Goal: Book appointment/travel/reservation

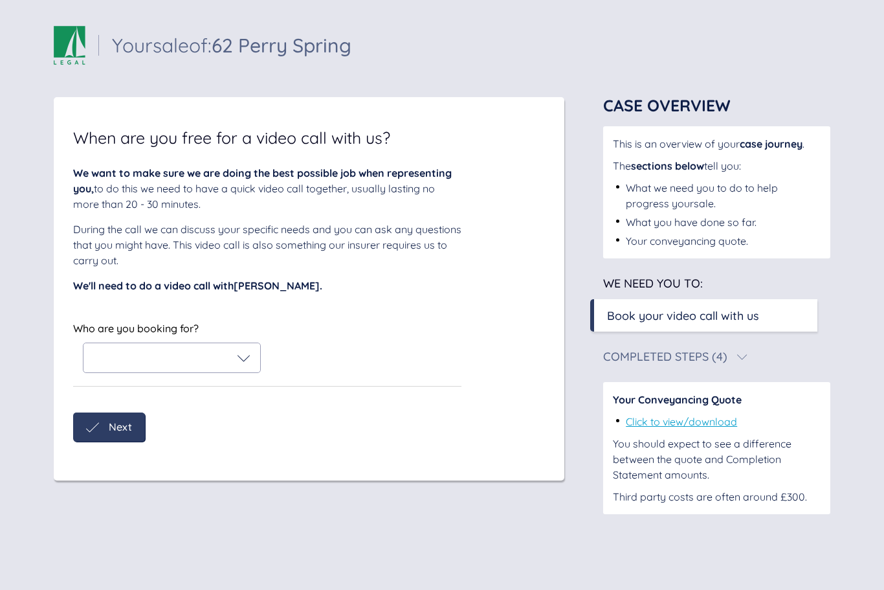
click at [248, 361] on icon at bounding box center [244, 358] width 13 height 13
click at [103, 390] on icon at bounding box center [102, 391] width 16 height 16
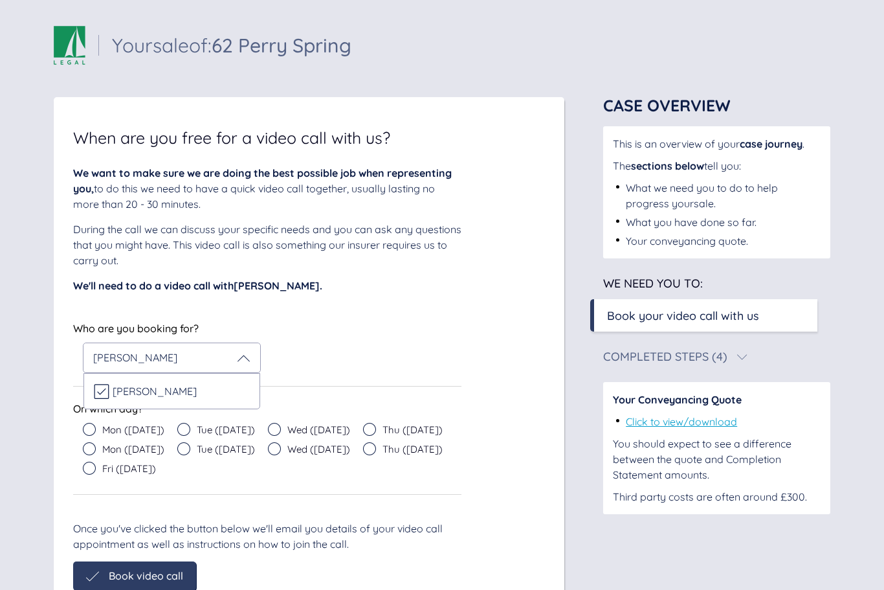
click at [94, 429] on icon at bounding box center [89, 429] width 13 height 13
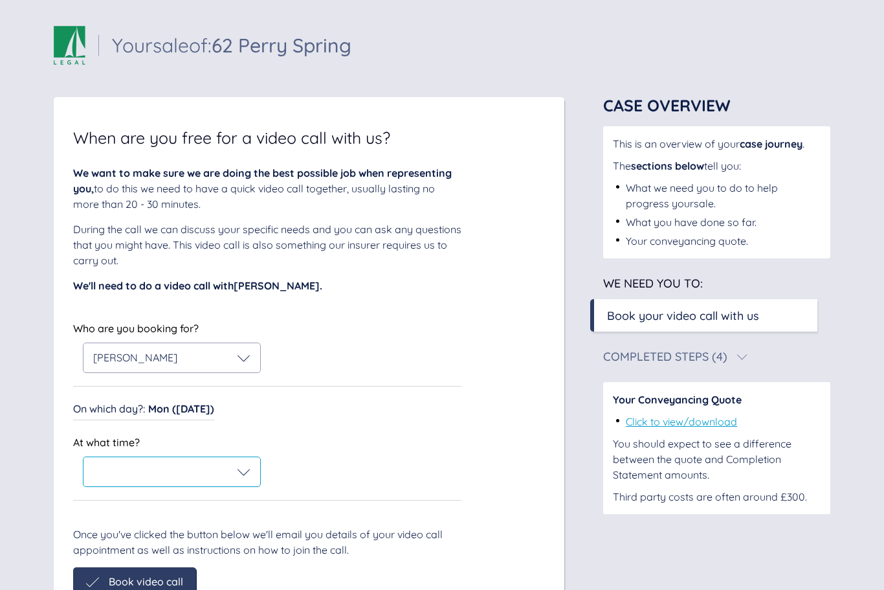
click at [248, 474] on icon at bounding box center [244, 471] width 13 height 13
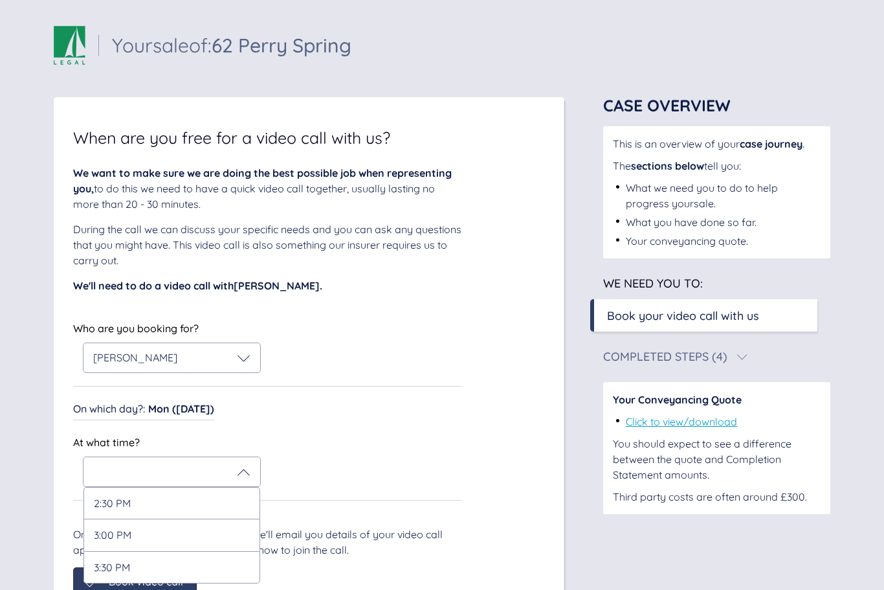
click at [352, 436] on div "At what time? 2:30 PM 3:00 PM 3:30 PM" at bounding box center [267, 460] width 388 height 54
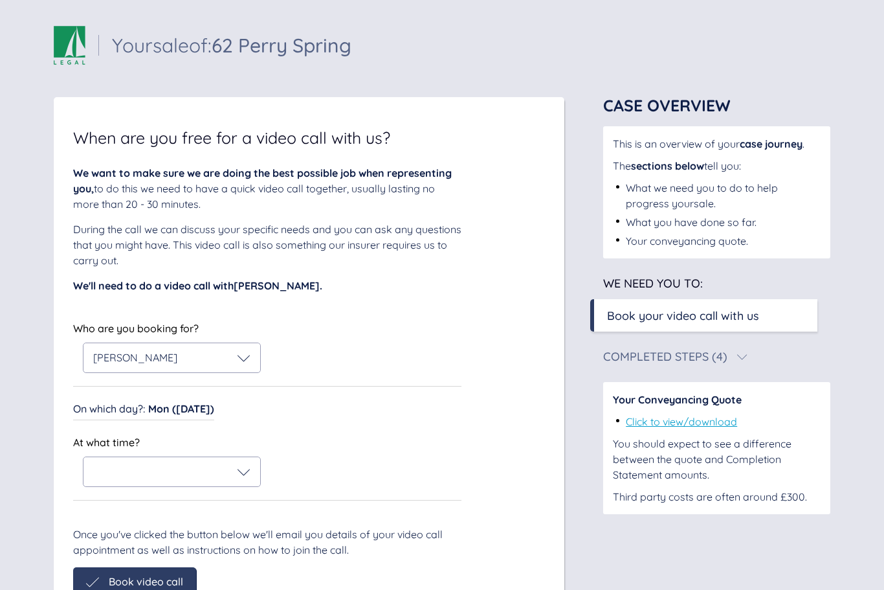
click at [173, 409] on span "Mon (Sep 22)" at bounding box center [181, 408] width 66 height 13
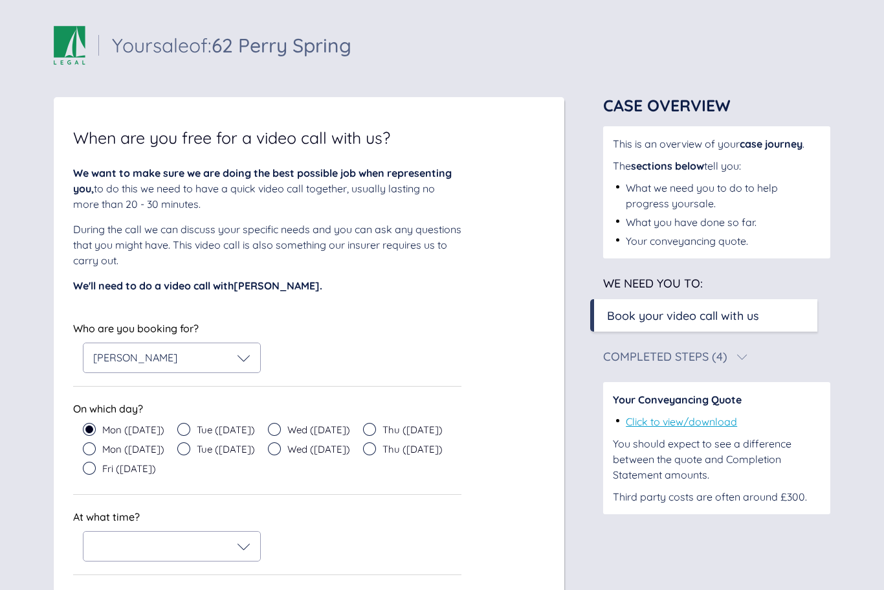
click at [363, 425] on icon at bounding box center [369, 429] width 13 height 13
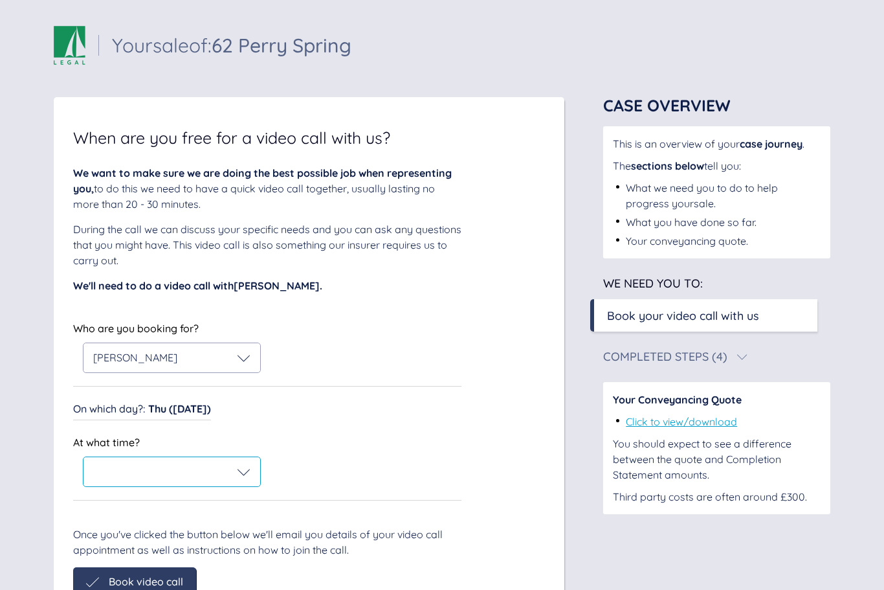
click at [239, 473] on icon at bounding box center [244, 471] width 13 height 13
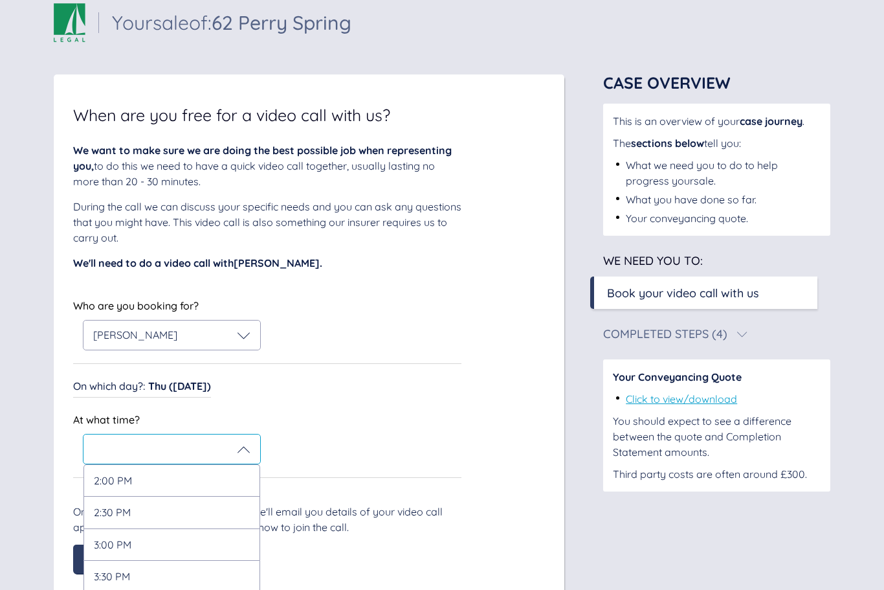
scroll to position [28, 0]
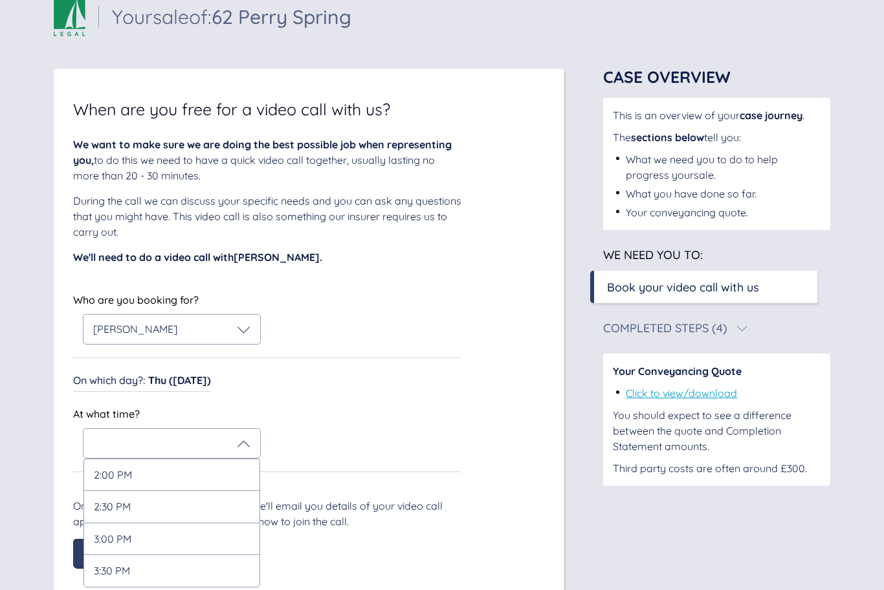
click at [169, 378] on span "Thu (Sep 25)" at bounding box center [179, 380] width 63 height 13
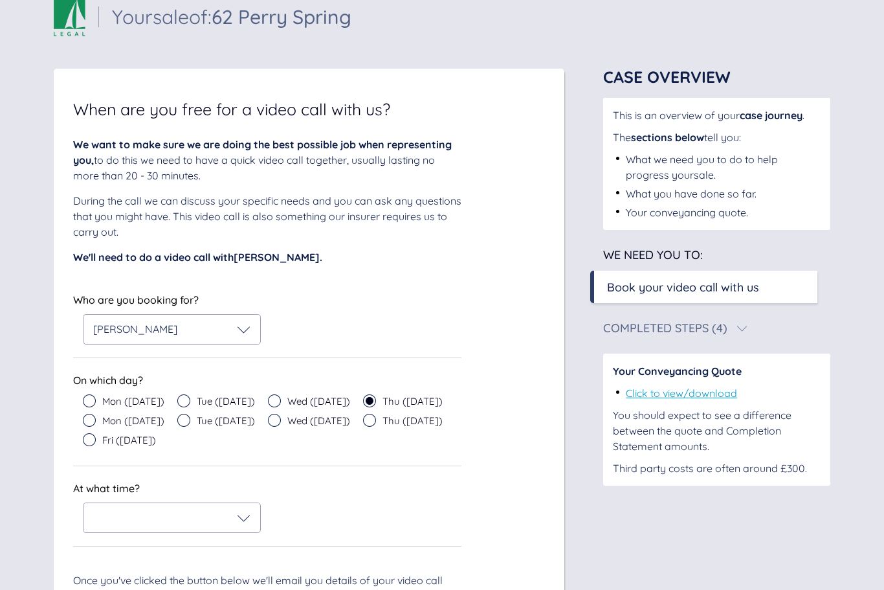
click at [93, 396] on icon at bounding box center [89, 400] width 13 height 13
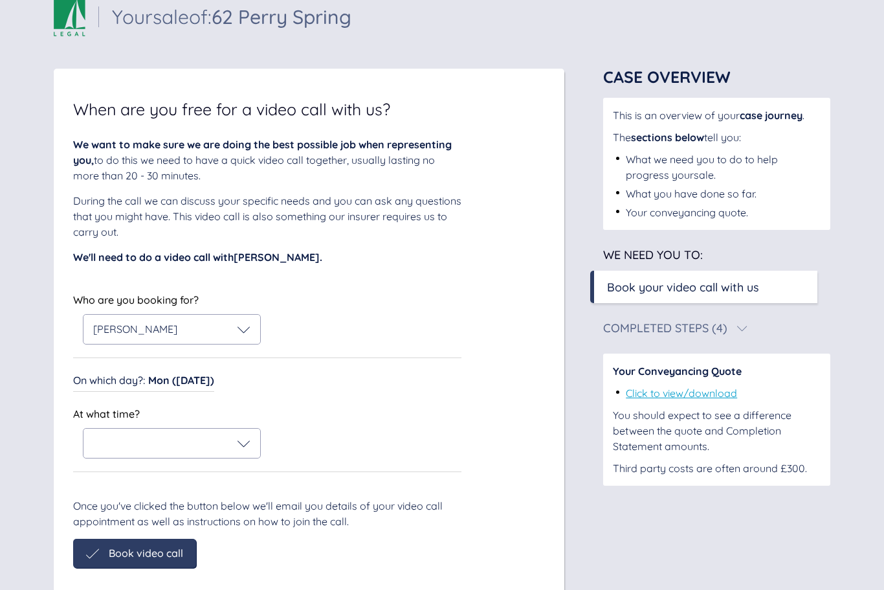
scroll to position [28, 0]
click at [248, 444] on icon at bounding box center [244, 444] width 13 height 13
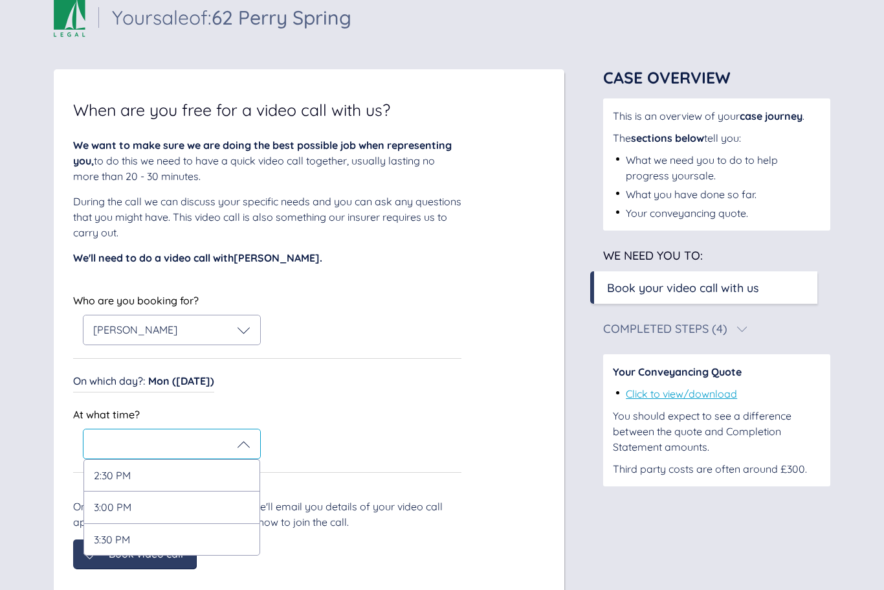
click at [166, 471] on div "2:30 PM" at bounding box center [172, 475] width 177 height 32
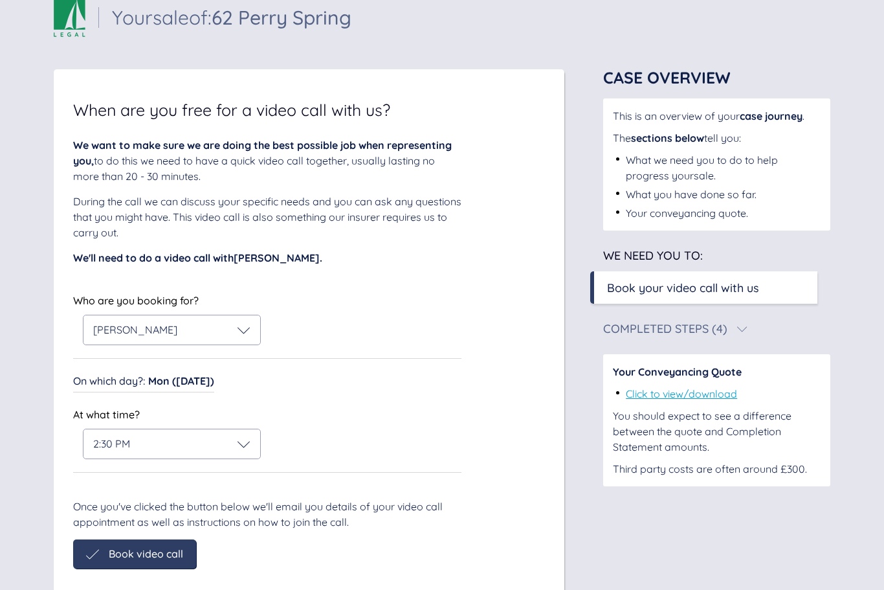
click at [170, 588] on div "Sail Legal - Your case Your sale of: 62 Perry Spring Your sale of: 62 Perry Spr…" at bounding box center [442, 302] width 777 height 609
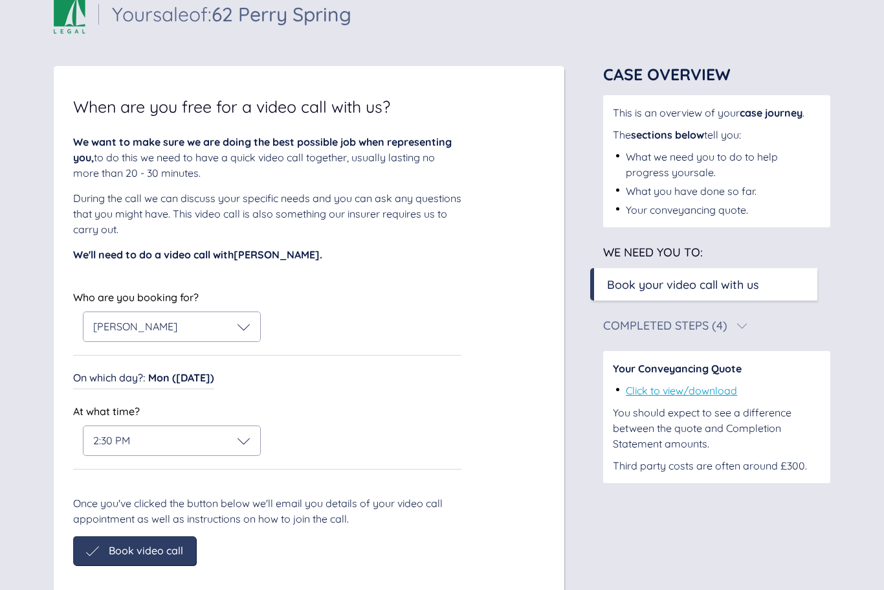
scroll to position [43, 0]
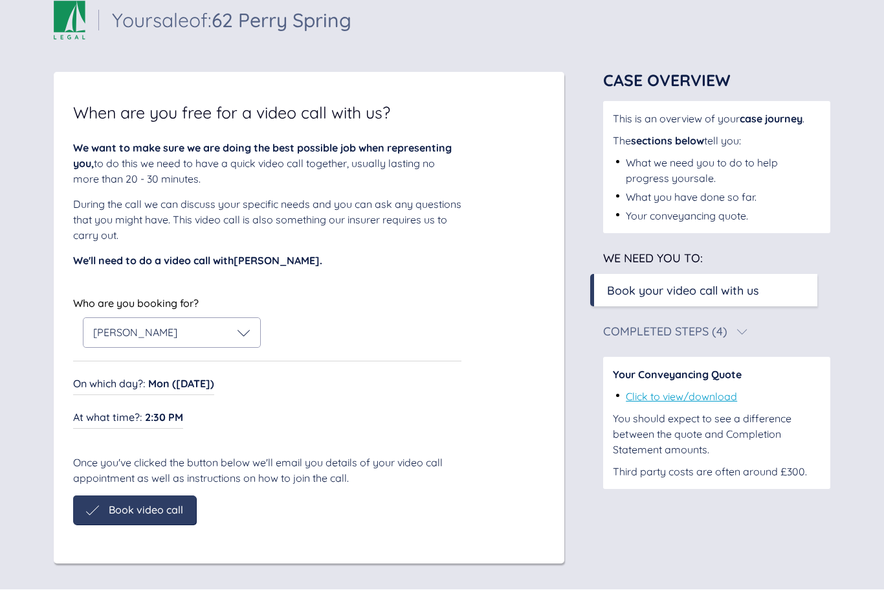
click at [175, 504] on span "Book video call" at bounding box center [146, 510] width 74 height 12
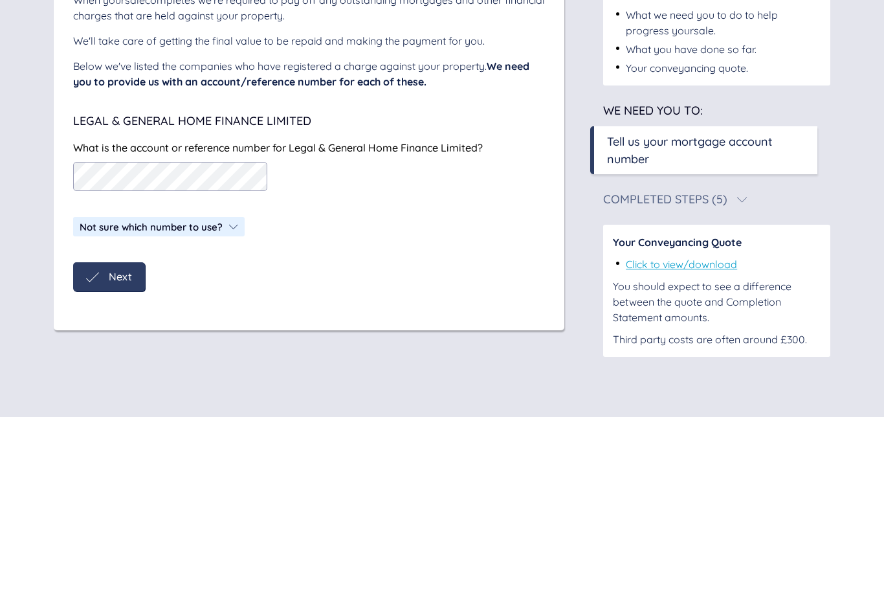
click at [100, 443] on div "Next" at bounding box center [109, 449] width 46 height 13
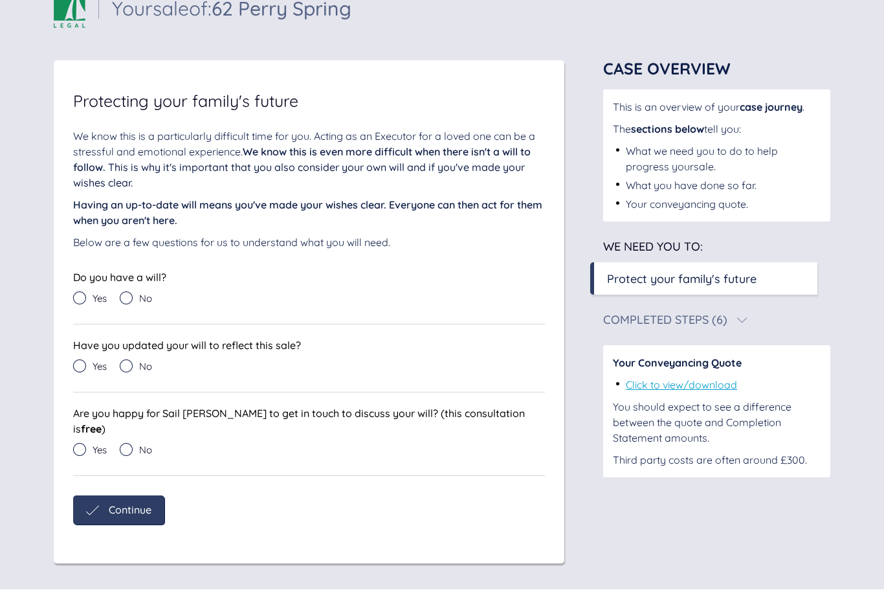
click at [85, 292] on icon at bounding box center [79, 298] width 13 height 13
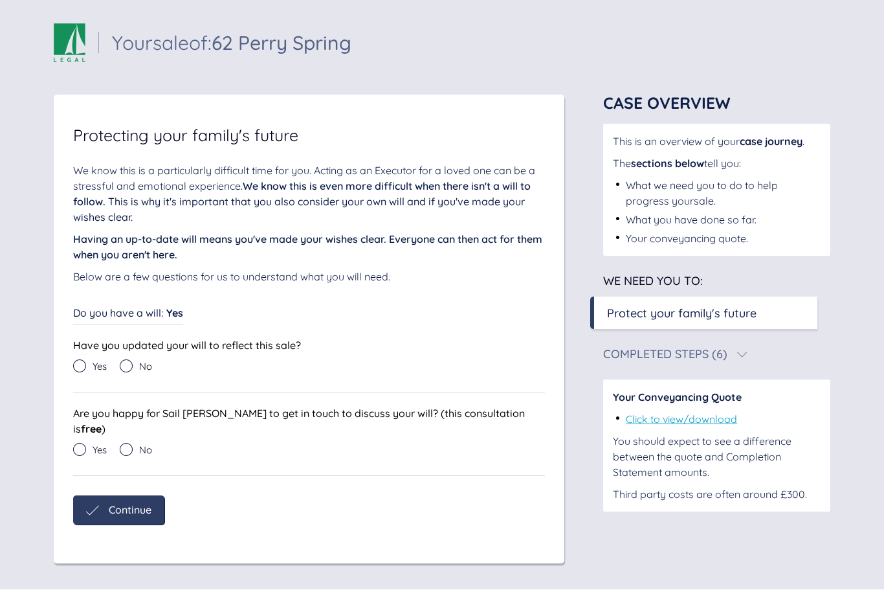
click at [128, 360] on icon at bounding box center [126, 366] width 13 height 13
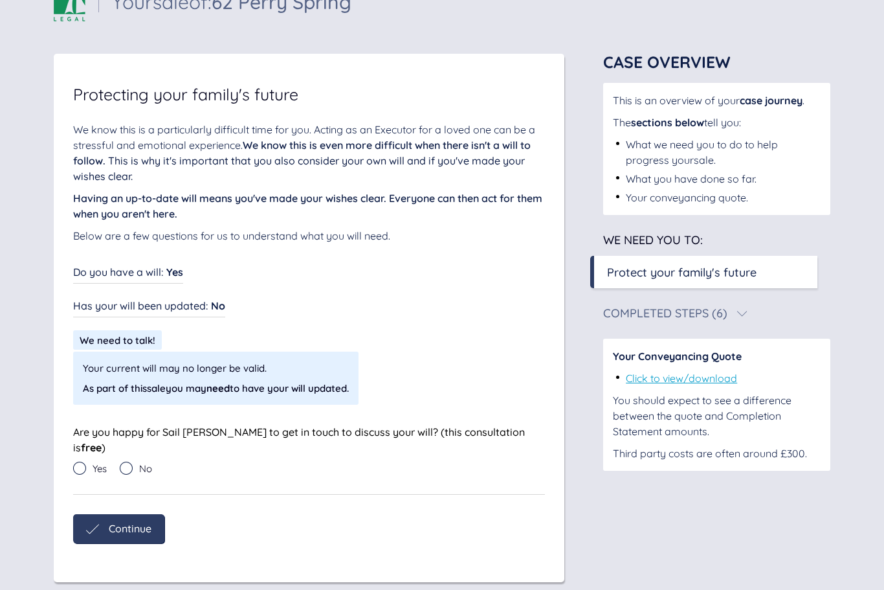
click at [128, 462] on icon at bounding box center [126, 468] width 13 height 13
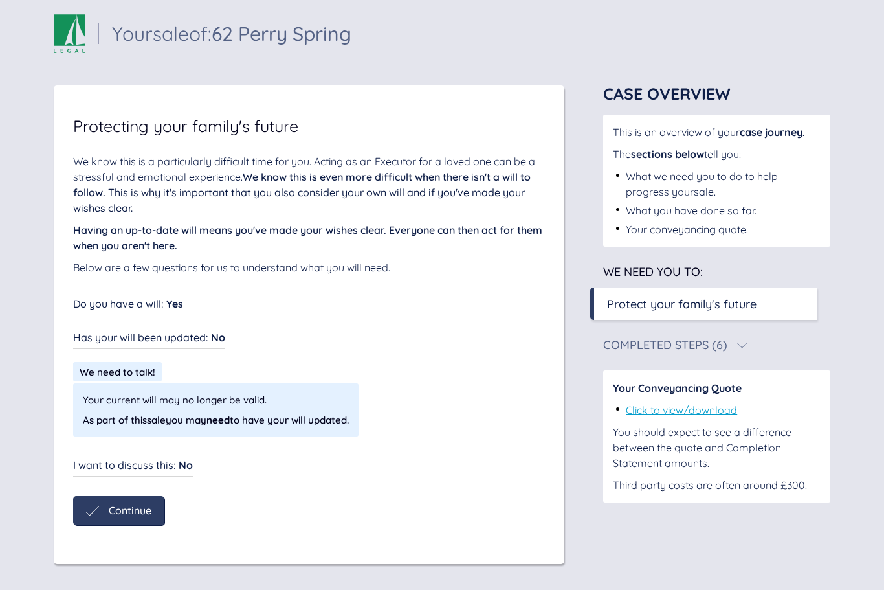
click at [130, 504] on span "Continue" at bounding box center [130, 510] width 43 height 12
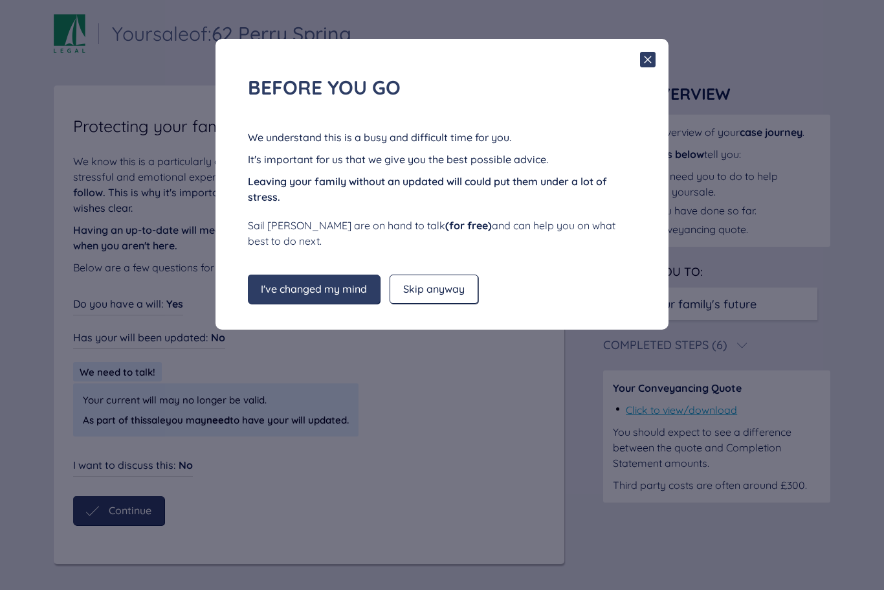
click at [451, 291] on span "Skip anyway" at bounding box center [434, 289] width 62 height 12
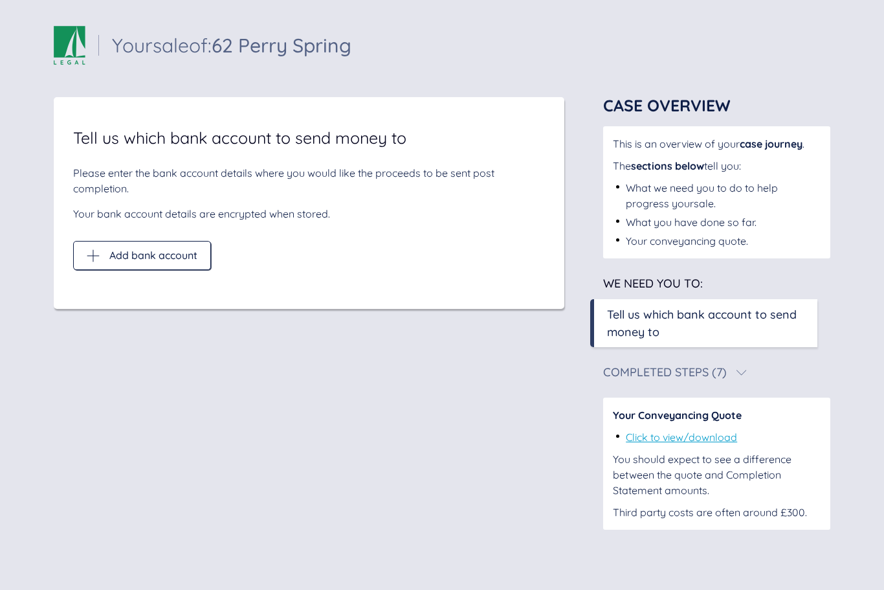
click at [167, 249] on span "Add bank account" at bounding box center [153, 255] width 88 height 12
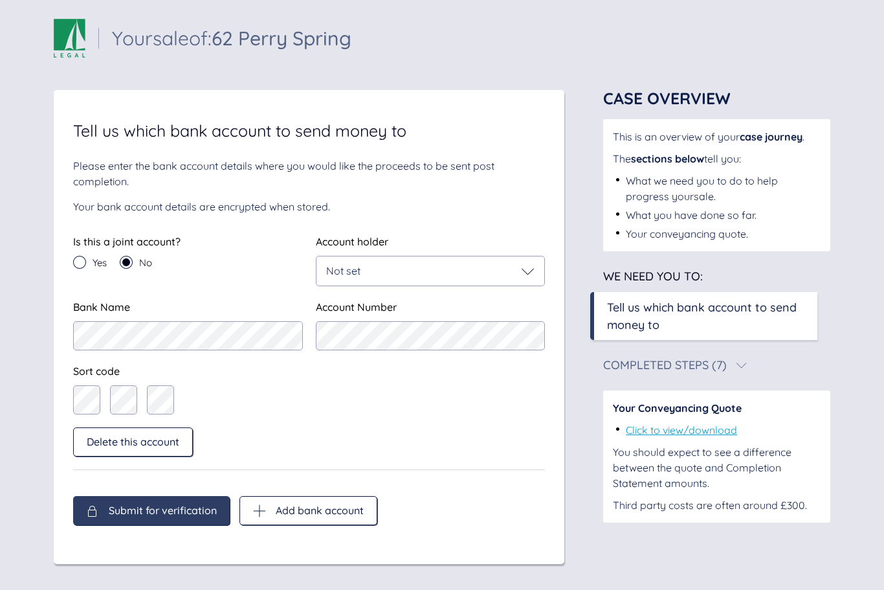
click at [527, 268] on icon at bounding box center [528, 271] width 12 height 6
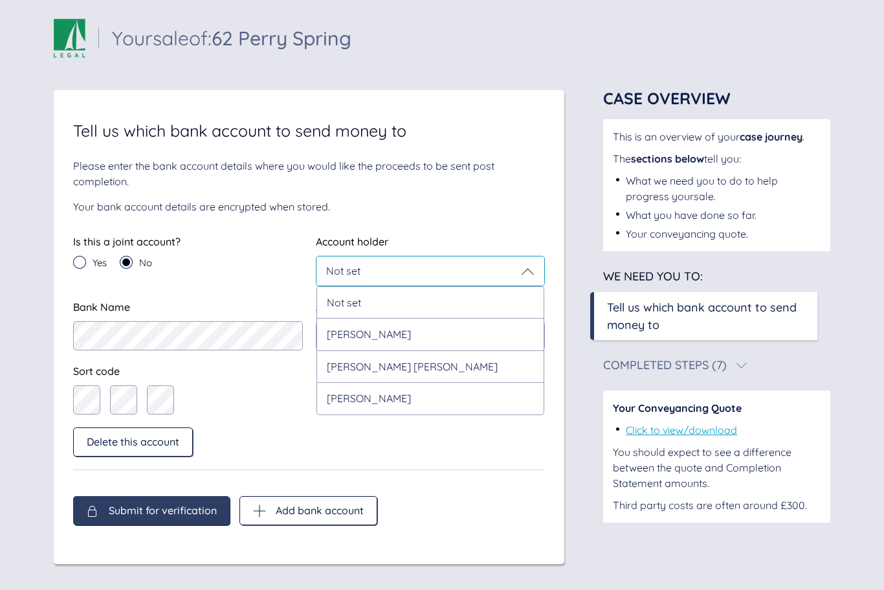
click at [434, 350] on div "[PERSON_NAME] [PERSON_NAME]" at bounding box center [431, 366] width 229 height 32
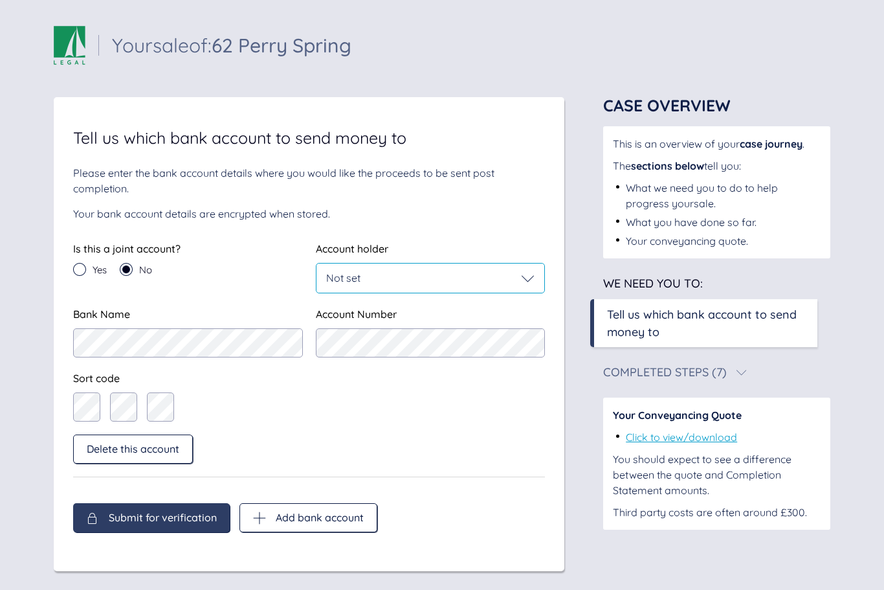
click at [523, 278] on icon at bounding box center [528, 278] width 13 height 13
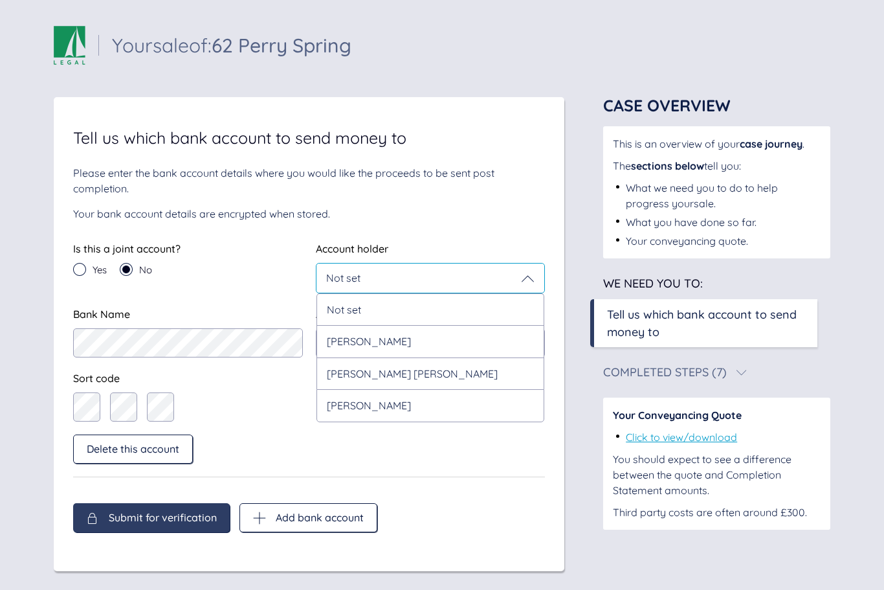
click at [413, 378] on div "[PERSON_NAME] [PERSON_NAME]" at bounding box center [431, 373] width 229 height 32
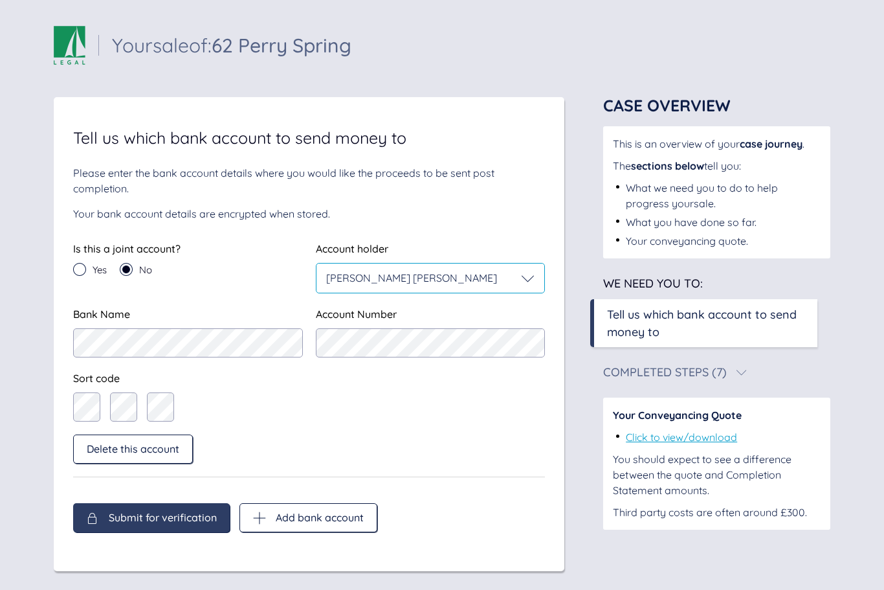
click at [329, 273] on span "[PERSON_NAME] [PERSON_NAME]" at bounding box center [411, 277] width 171 height 13
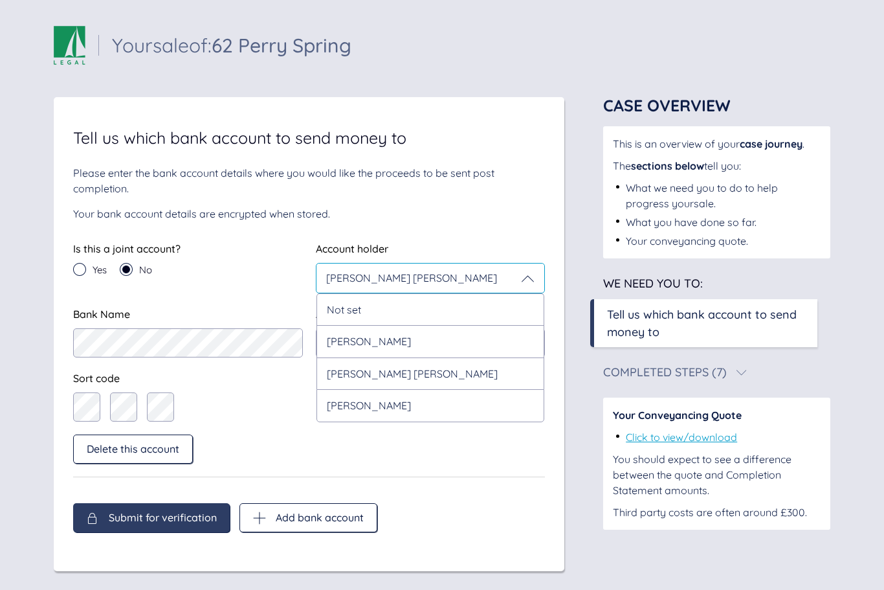
click at [445, 280] on div "[PERSON_NAME] [PERSON_NAME]" at bounding box center [430, 278] width 209 height 13
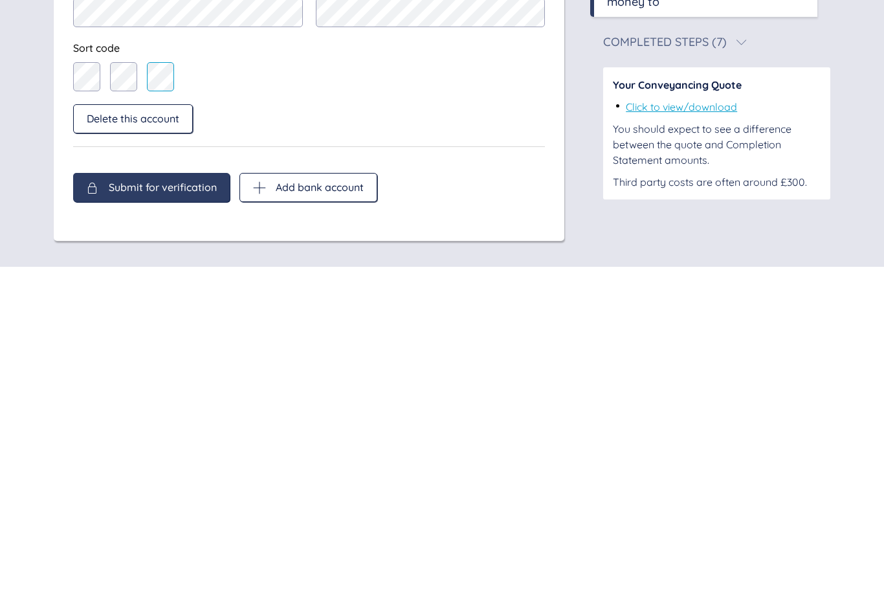
scroll to position [43, 0]
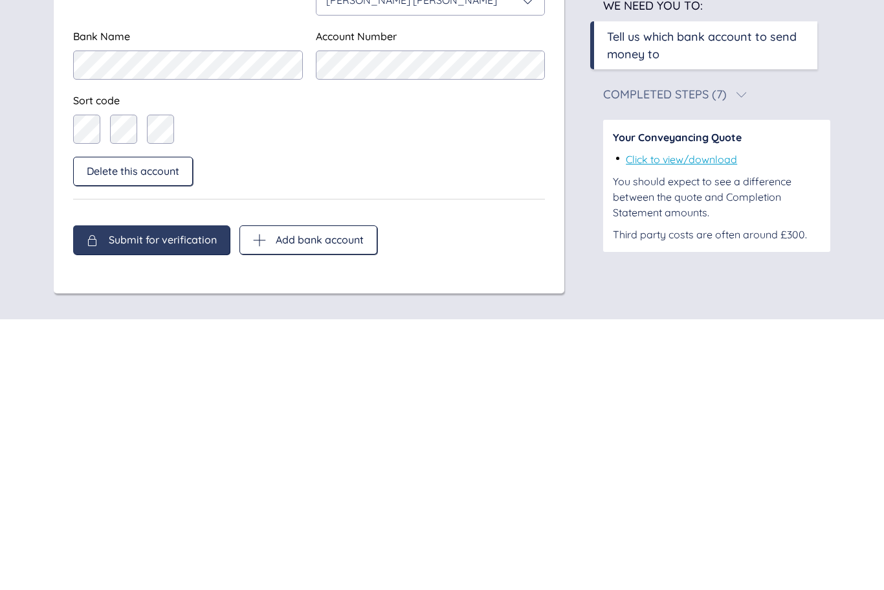
click at [166, 496] on div "Submit for verification" at bounding box center [151, 510] width 157 height 29
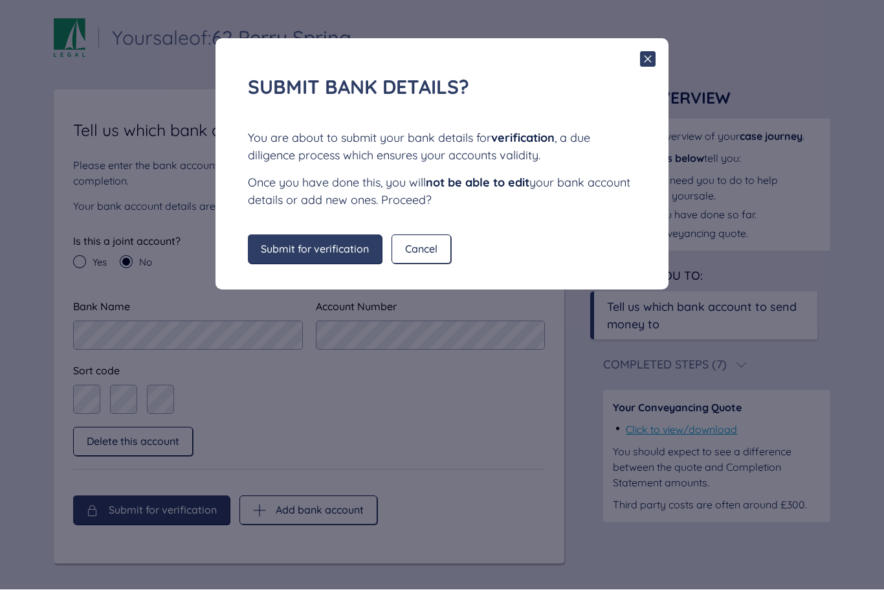
click at [326, 252] on span "Submit for verification" at bounding box center [315, 249] width 108 height 12
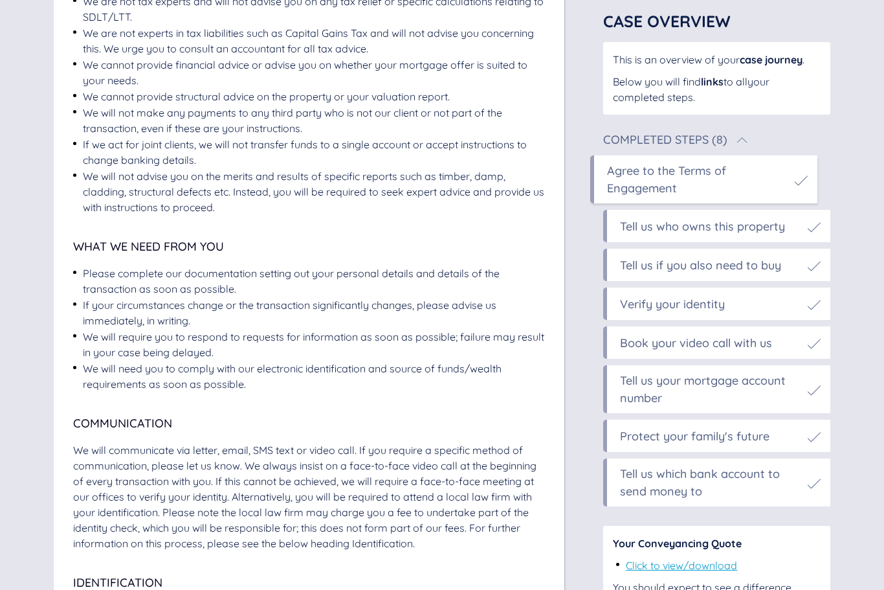
scroll to position [1042, 0]
click at [709, 570] on link "Click to view/download" at bounding box center [681, 565] width 111 height 13
